Goal: Use online tool/utility: Utilize a website feature to perform a specific function

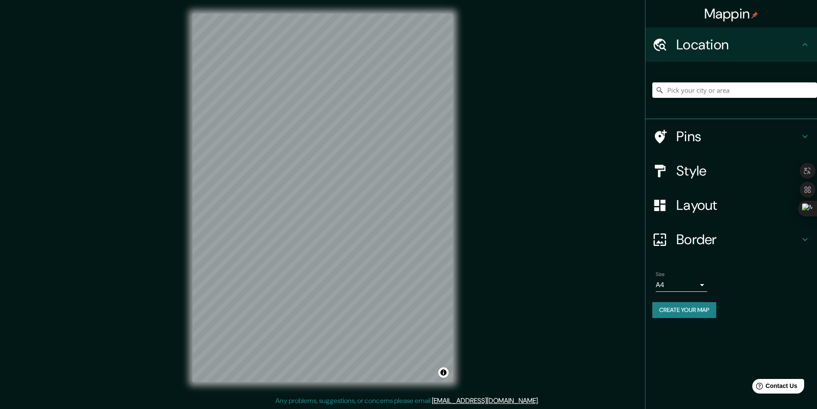
click at [711, 50] on h4 "Location" at bounding box center [739, 44] width 124 height 17
click at [714, 89] on input "Pick your city or area" at bounding box center [735, 89] width 165 height 15
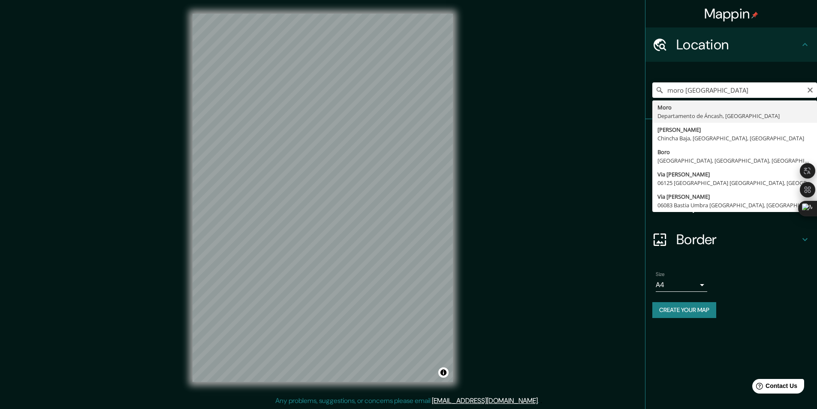
type input "Moro, [GEOGRAPHIC_DATA], [GEOGRAPHIC_DATA]"
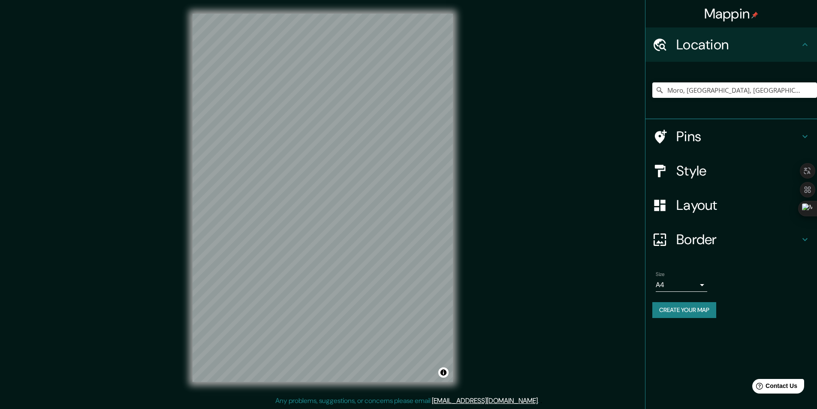
click at [727, 132] on h4 "Pins" at bounding box center [739, 136] width 124 height 17
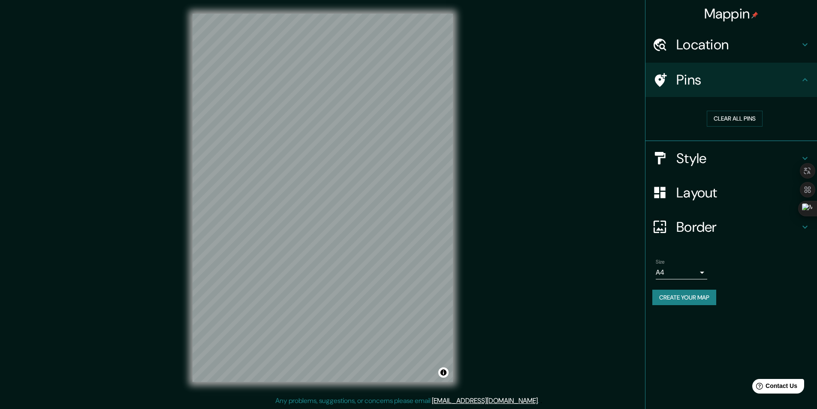
click at [722, 81] on h4 "Pins" at bounding box center [739, 79] width 124 height 17
click at [728, 151] on h4 "Style" at bounding box center [739, 158] width 124 height 17
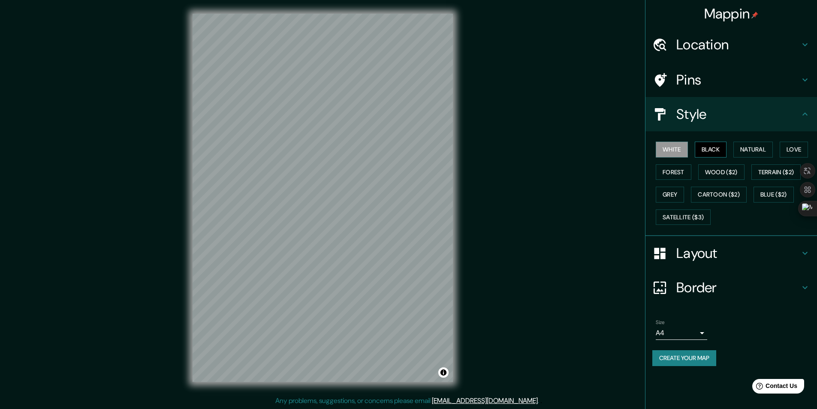
click at [708, 151] on button "Black" at bounding box center [711, 150] width 32 height 16
click at [744, 149] on button "Natural" at bounding box center [753, 150] width 39 height 16
click at [788, 151] on button "Love" at bounding box center [794, 150] width 28 height 16
click at [669, 181] on div "White Black Natural Love Forest Wood ($2) Terrain ($2) Grey Cartoon ($2) Blue (…" at bounding box center [735, 183] width 165 height 90
click at [677, 168] on button "Forest" at bounding box center [674, 172] width 36 height 16
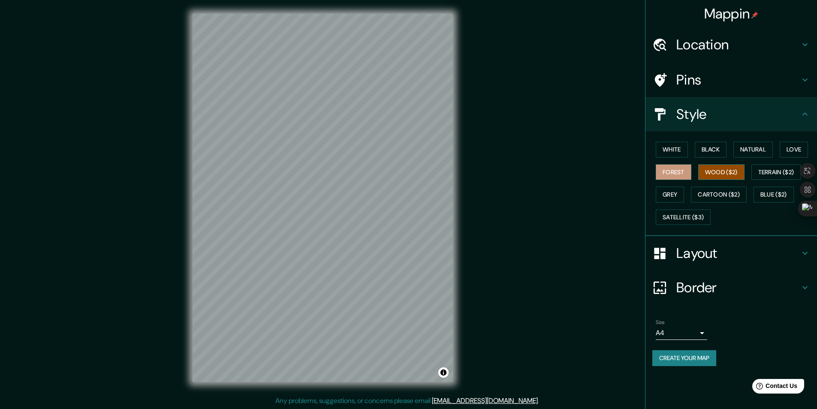
click at [707, 172] on button "Wood ($2)" at bounding box center [722, 172] width 46 height 16
click at [762, 172] on button "Terrain ($2)" at bounding box center [777, 172] width 50 height 16
click at [670, 191] on button "Grey" at bounding box center [670, 195] width 28 height 16
click at [704, 191] on button "Cartoon ($2)" at bounding box center [719, 195] width 56 height 16
click at [702, 260] on h4 "Layout" at bounding box center [739, 253] width 124 height 17
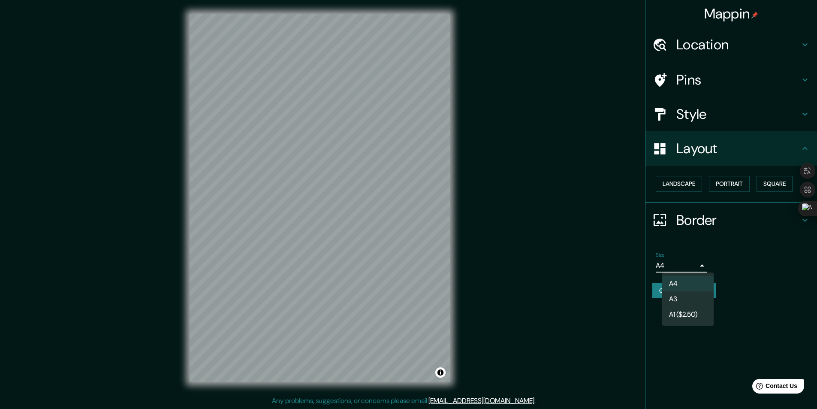
click at [702, 265] on body "Mappin Location [GEOGRAPHIC_DATA], [GEOGRAPHIC_DATA], [GEOGRAPHIC_DATA] Pins St…" at bounding box center [408, 204] width 817 height 409
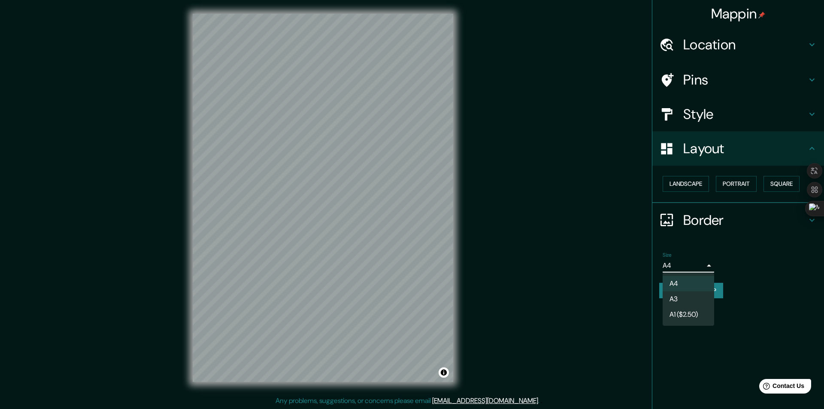
click at [683, 290] on li "A4" at bounding box center [688, 283] width 51 height 15
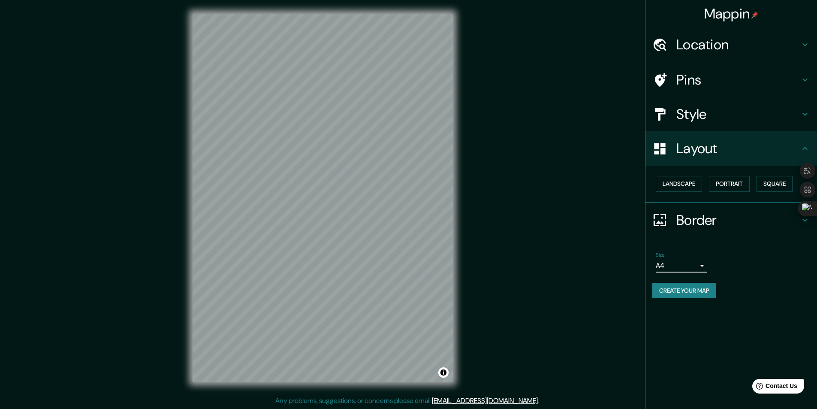
click at [744, 252] on div "Size A4 single" at bounding box center [732, 261] width 158 height 27
click at [722, 154] on h4 "Layout" at bounding box center [739, 148] width 124 height 17
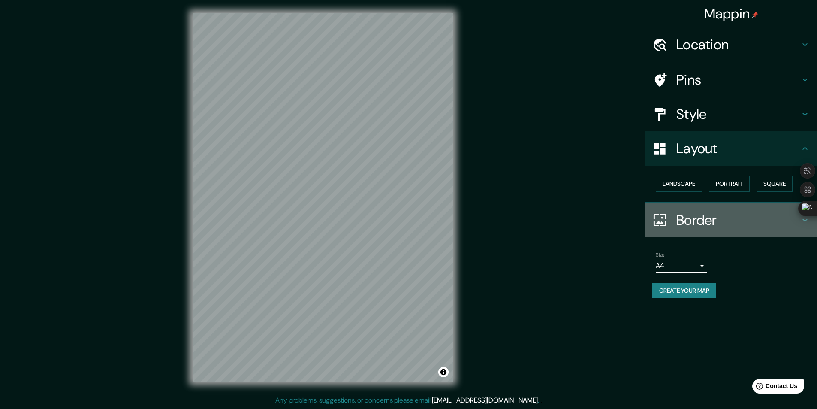
click at [707, 228] on h4 "Border" at bounding box center [739, 220] width 124 height 17
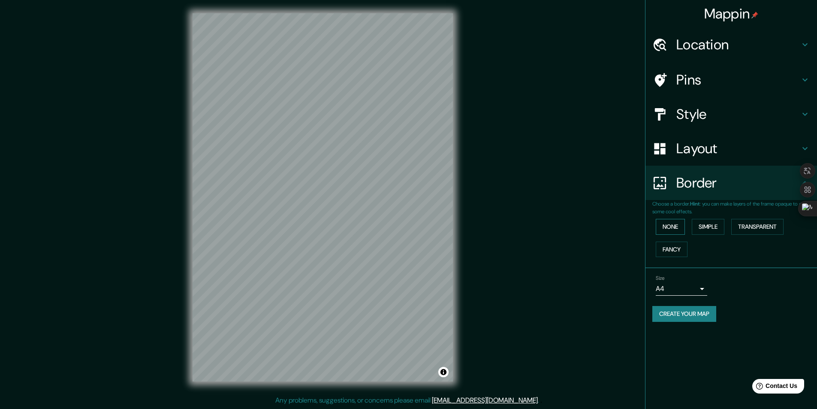
click at [674, 230] on button "None" at bounding box center [670, 227] width 29 height 16
click at [675, 250] on button "Fancy" at bounding box center [672, 250] width 32 height 16
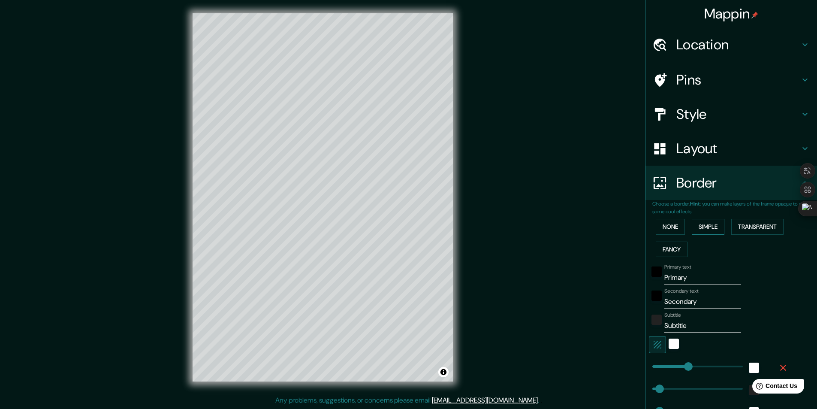
click at [708, 227] on button "Simple" at bounding box center [708, 227] width 33 height 16
click at [692, 227] on button "Simple" at bounding box center [708, 227] width 33 height 16
type input "243"
type input "49"
click at [680, 227] on div "None Simple Transparent Fancy" at bounding box center [735, 237] width 165 height 45
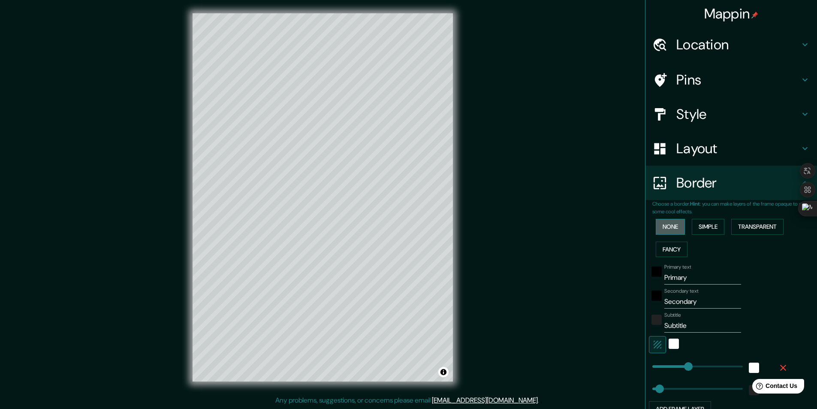
click at [663, 224] on button "None" at bounding box center [670, 227] width 29 height 16
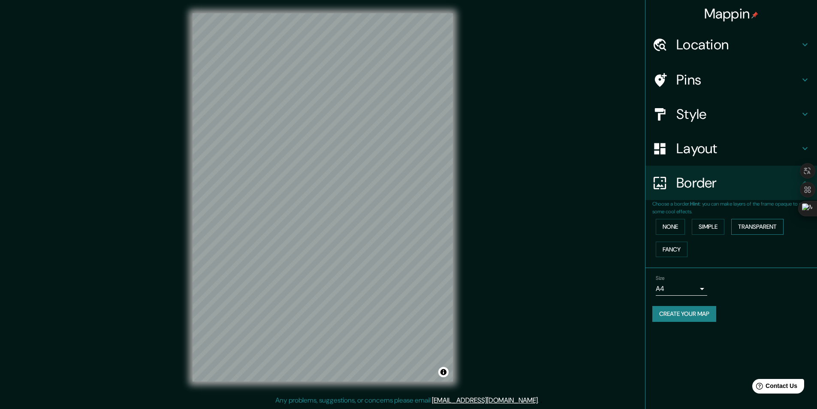
click at [753, 225] on button "Transparent" at bounding box center [758, 227] width 52 height 16
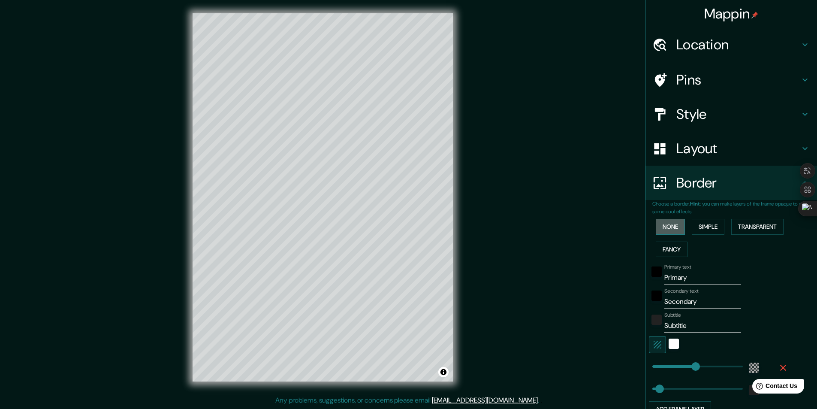
click at [671, 225] on button "None" at bounding box center [670, 227] width 29 height 16
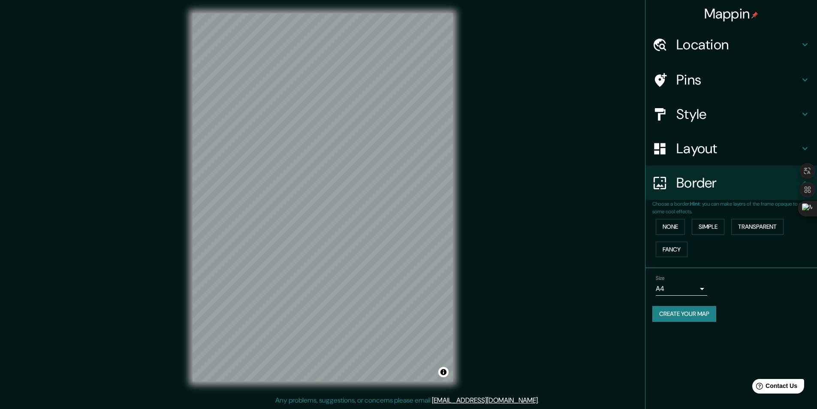
scroll to position [0, 0]
click at [802, 122] on div "Style" at bounding box center [732, 114] width 172 height 34
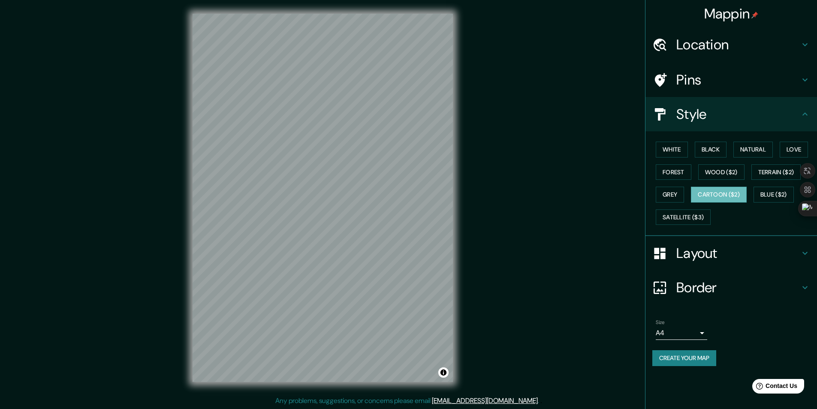
click at [796, 260] on h4 "Layout" at bounding box center [739, 253] width 124 height 17
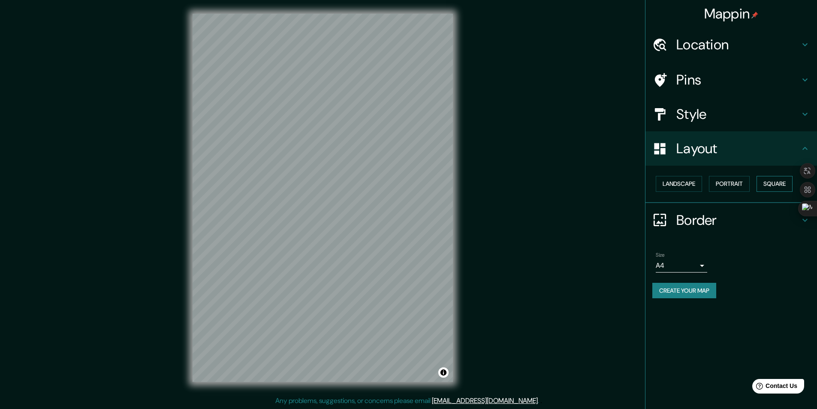
click at [772, 184] on button "Square" at bounding box center [775, 184] width 36 height 16
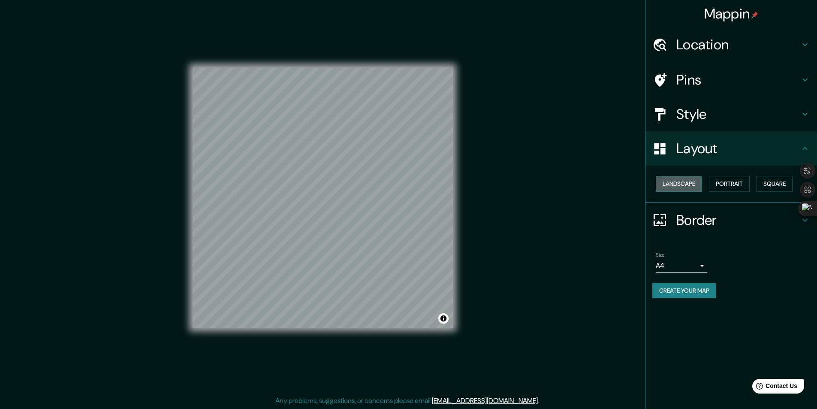
click at [683, 182] on button "Landscape" at bounding box center [679, 184] width 46 height 16
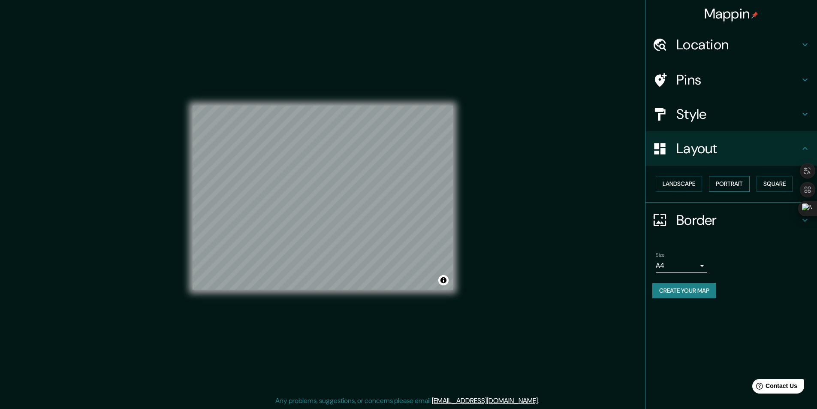
click at [739, 188] on button "Portrait" at bounding box center [729, 184] width 41 height 16
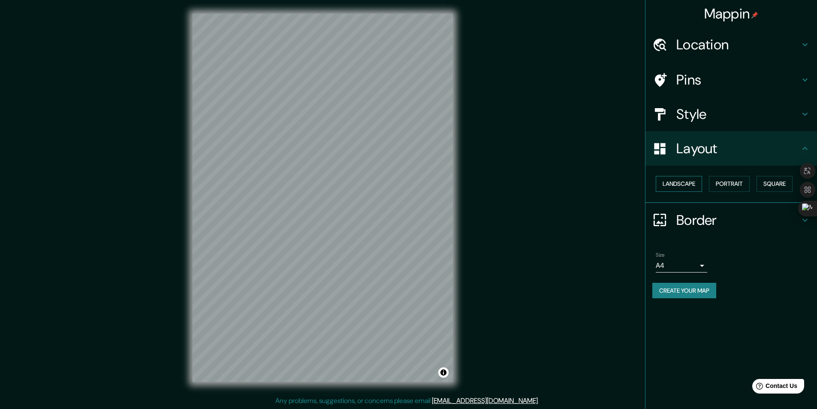
click at [661, 186] on button "Landscape" at bounding box center [679, 184] width 46 height 16
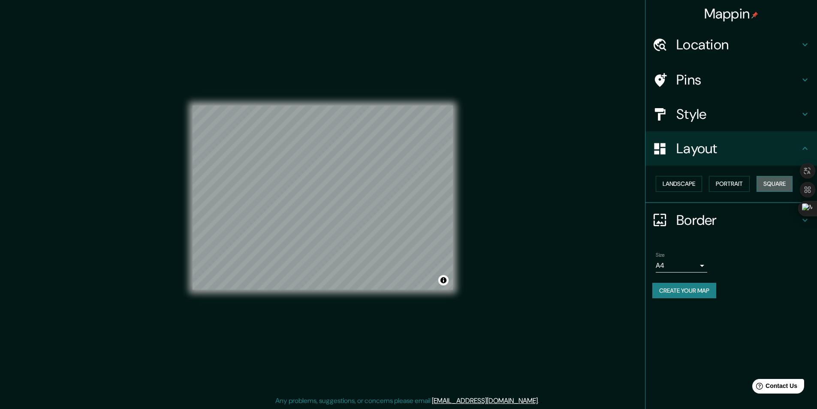
click at [764, 186] on button "Square" at bounding box center [775, 184] width 36 height 16
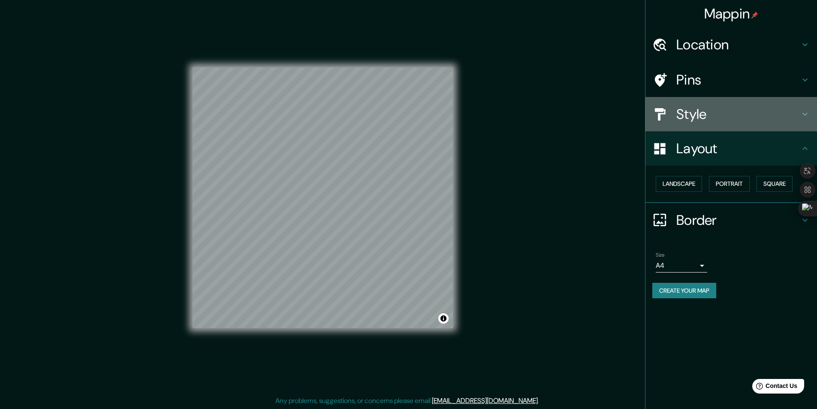
click at [739, 124] on div "Style" at bounding box center [732, 114] width 172 height 34
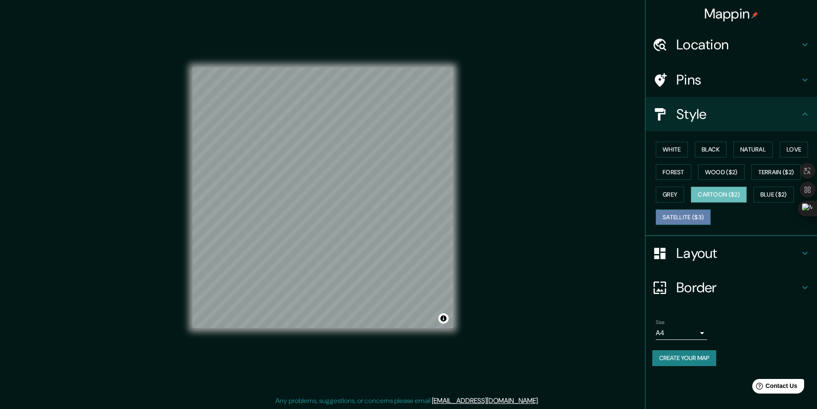
click at [705, 216] on button "Satellite ($3)" at bounding box center [683, 217] width 55 height 16
click at [784, 196] on button "Blue ($2)" at bounding box center [774, 195] width 40 height 16
click at [738, 200] on button "Cartoon ($2)" at bounding box center [719, 195] width 56 height 16
click at [751, 215] on div "White Black Natural Love Forest Wood ($2) Terrain ($2) Grey Cartoon ($2) Blue (…" at bounding box center [735, 183] width 165 height 90
click at [671, 146] on button "White" at bounding box center [672, 150] width 32 height 16
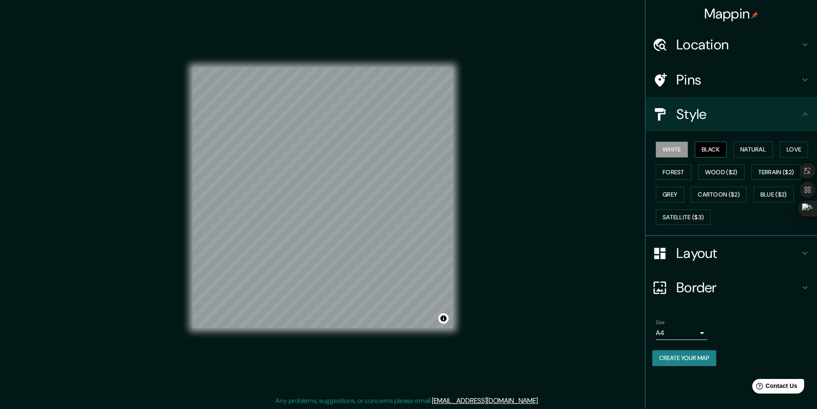
click at [712, 149] on button "Black" at bounding box center [711, 150] width 32 height 16
click at [749, 150] on button "Natural" at bounding box center [753, 150] width 39 height 16
click at [711, 192] on button "Cartoon ($2)" at bounding box center [719, 195] width 56 height 16
click at [800, 251] on icon at bounding box center [805, 253] width 10 height 10
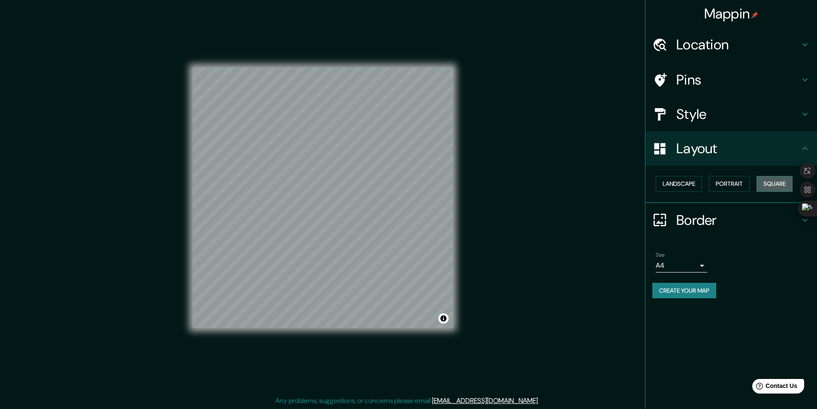
click at [781, 179] on button "Square" at bounding box center [775, 184] width 36 height 16
click at [736, 182] on button "Portrait" at bounding box center [729, 184] width 41 height 16
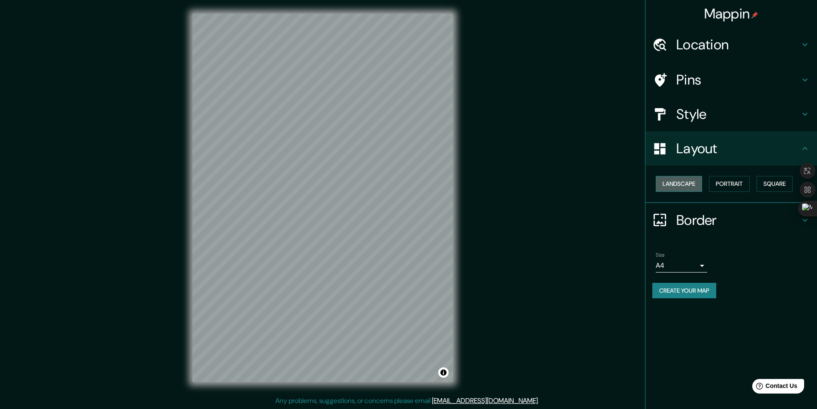
click at [699, 185] on button "Landscape" at bounding box center [679, 184] width 46 height 16
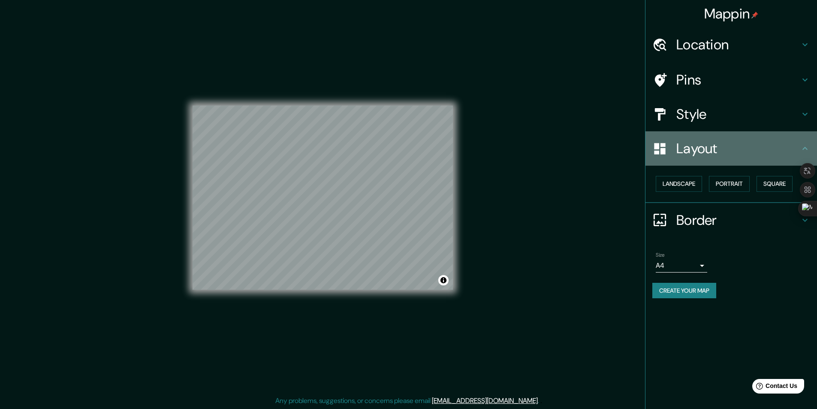
click at [731, 145] on h4 "Layout" at bounding box center [739, 148] width 124 height 17
click at [798, 148] on h4 "Layout" at bounding box center [739, 148] width 124 height 17
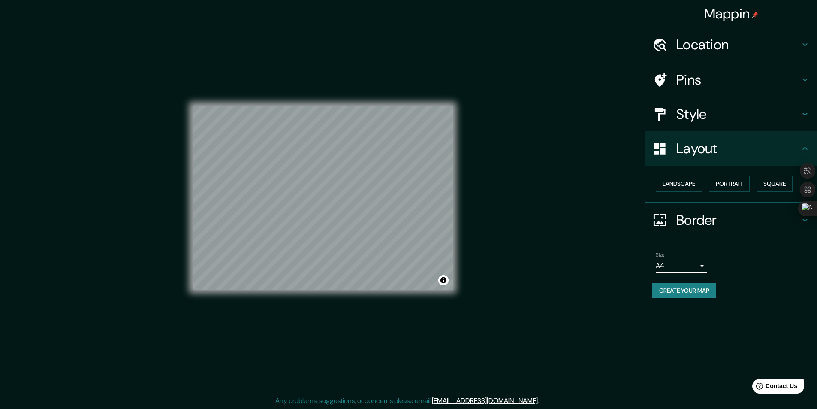
click at [802, 117] on icon at bounding box center [805, 114] width 10 height 10
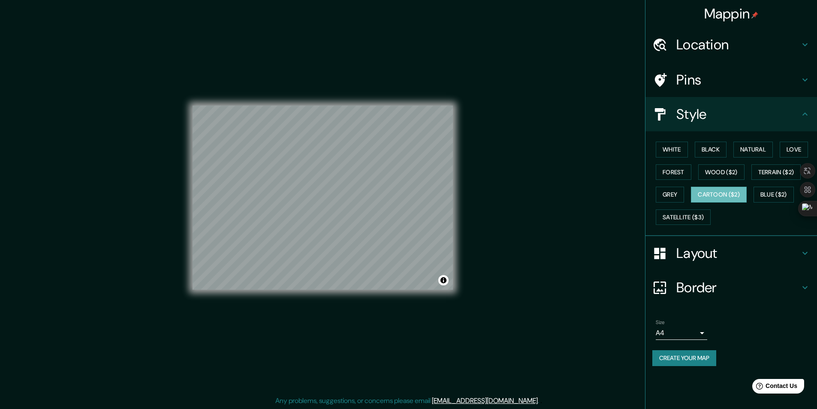
scroll to position [0, 0]
click at [808, 74] on div "Pins" at bounding box center [732, 80] width 172 height 34
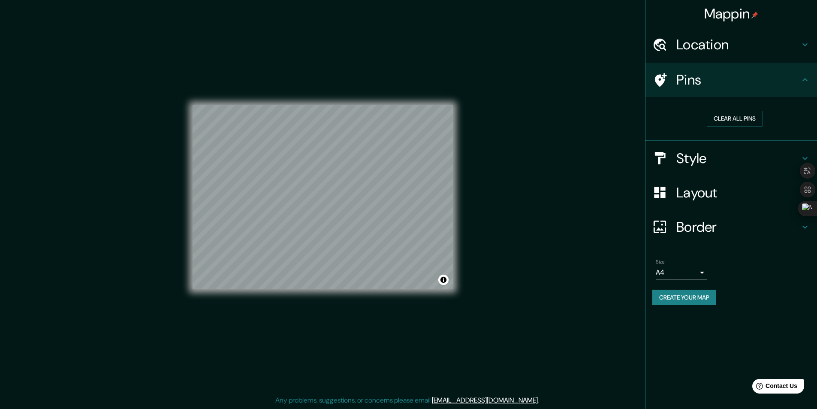
click at [808, 74] on div "Pins" at bounding box center [732, 80] width 172 height 34
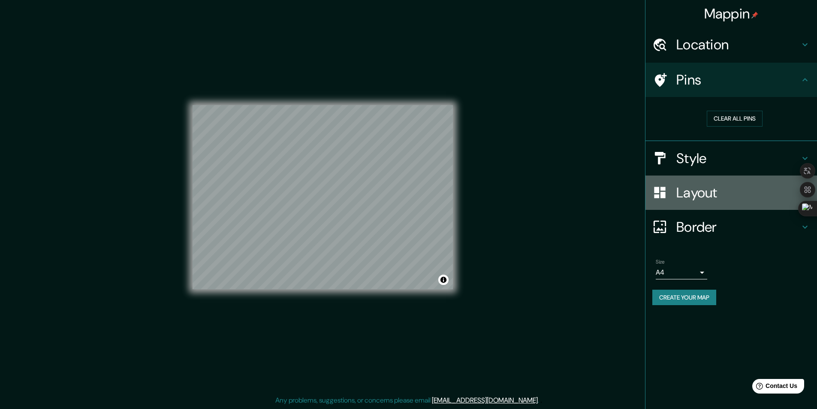
click at [774, 199] on h4 "Layout" at bounding box center [739, 192] width 124 height 17
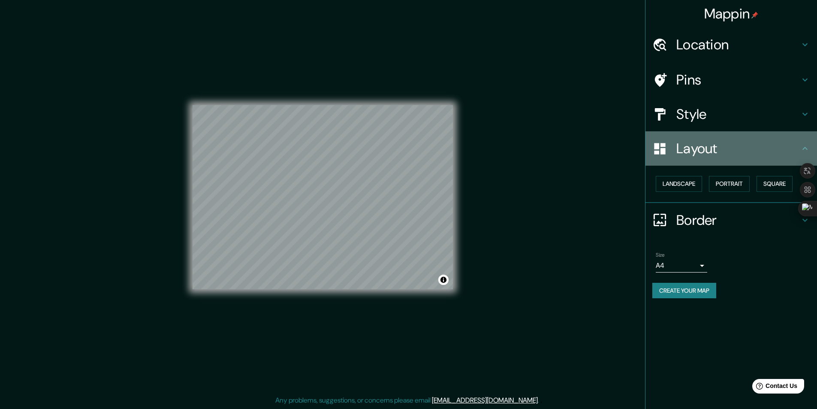
click at [726, 145] on h4 "Layout" at bounding box center [739, 148] width 124 height 17
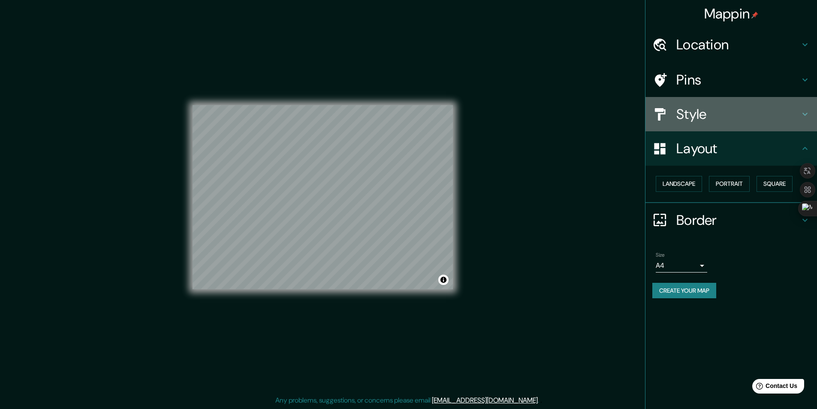
click at [733, 107] on h4 "Style" at bounding box center [739, 114] width 124 height 17
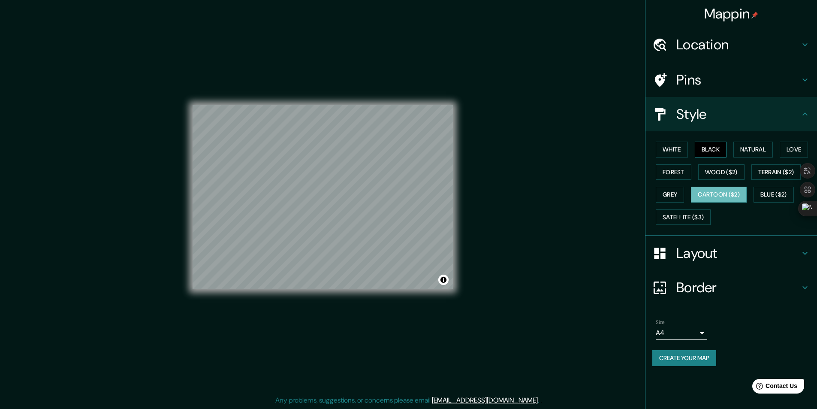
click at [718, 144] on button "Black" at bounding box center [711, 150] width 32 height 16
click at [679, 151] on button "White" at bounding box center [672, 150] width 32 height 16
click at [741, 145] on button "Natural" at bounding box center [753, 150] width 39 height 16
click at [775, 171] on button "Terrain ($2)" at bounding box center [777, 172] width 50 height 16
click at [729, 194] on button "Cartoon ($2)" at bounding box center [719, 195] width 56 height 16
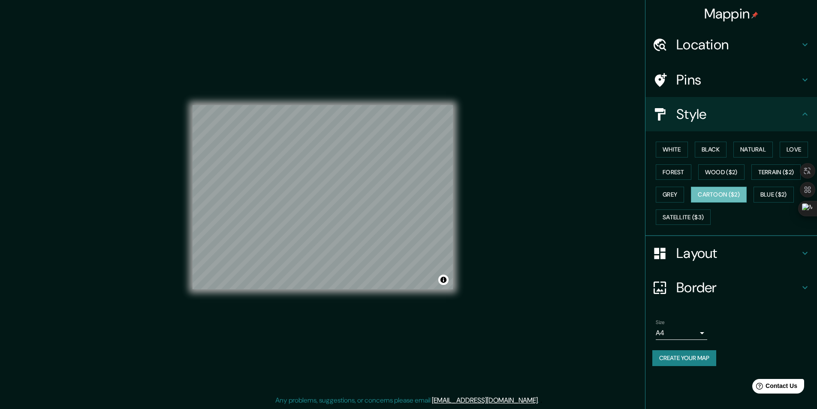
click at [528, 193] on div "Mappin Location [GEOGRAPHIC_DATA], [GEOGRAPHIC_DATA], [GEOGRAPHIC_DATA] Pins St…" at bounding box center [408, 204] width 817 height 409
